Goal: Find specific page/section: Find specific page/section

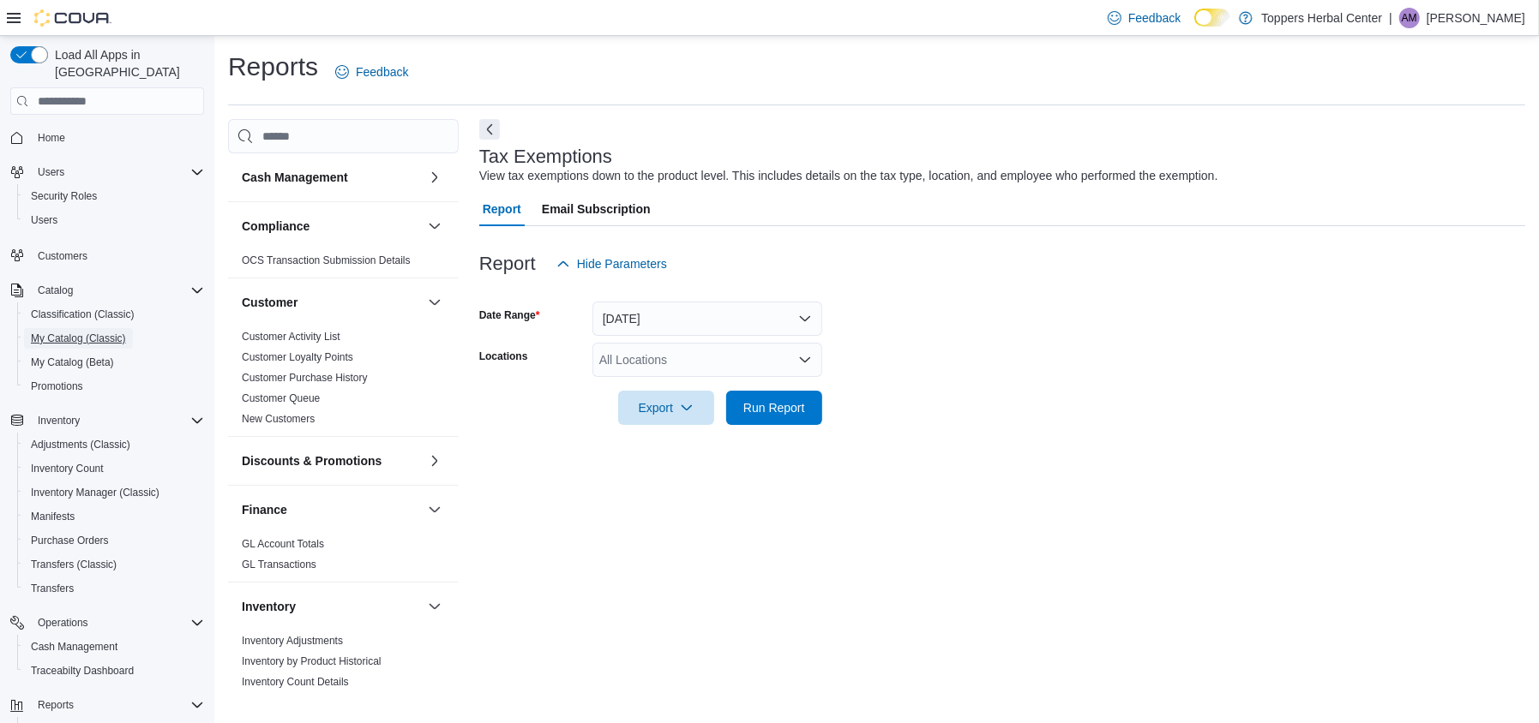
drag, startPoint x: 79, startPoint y: 320, endPoint x: 848, endPoint y: 464, distance: 782.2
click at [79, 332] on span "My Catalog (Classic)" at bounding box center [78, 339] width 95 height 14
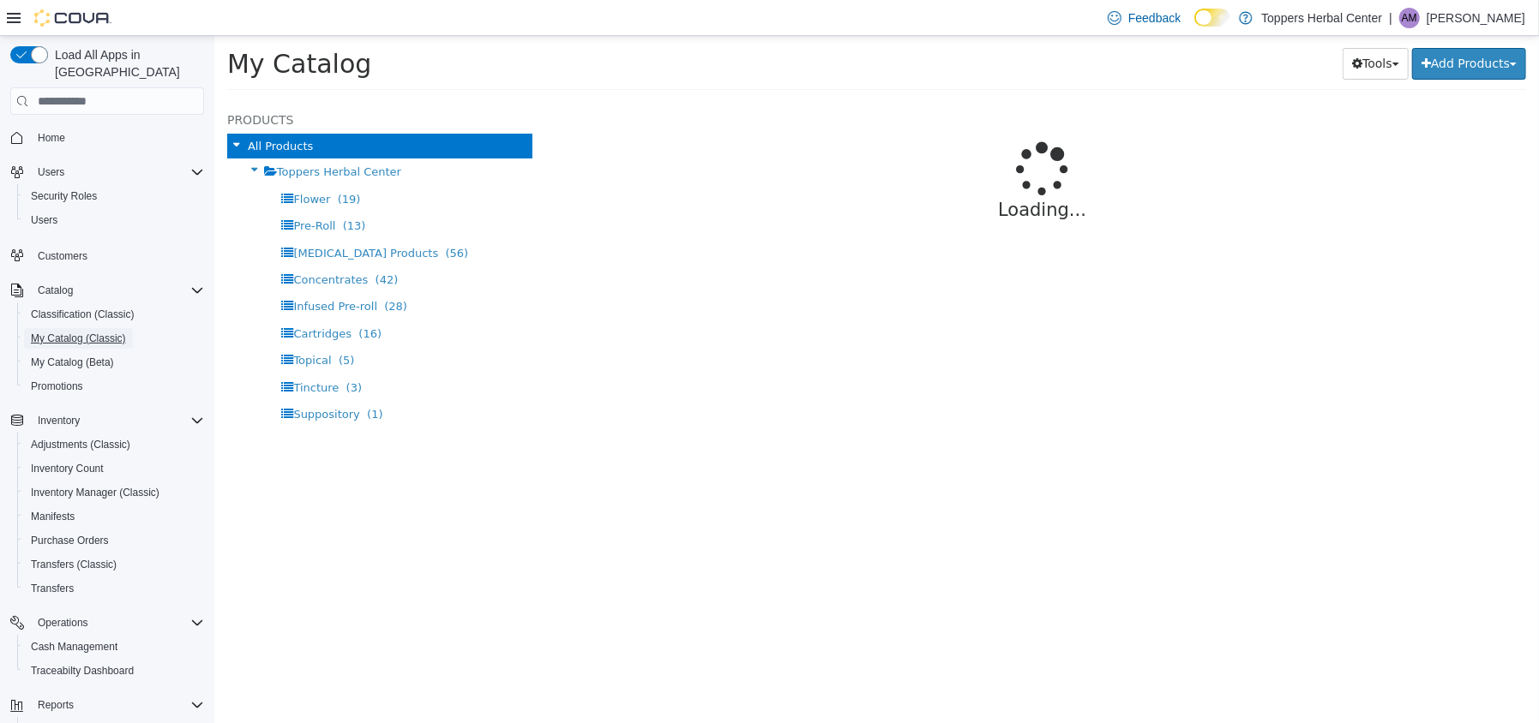
select select "**********"
